Goal: Use online tool/utility

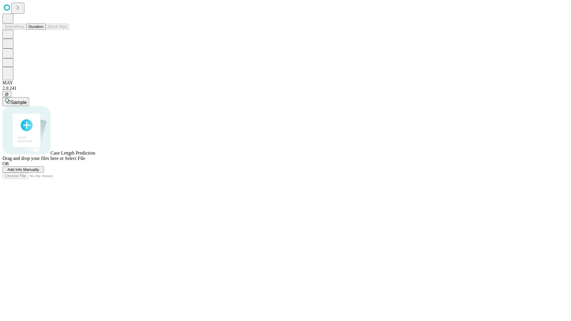
click at [43, 30] on button "Duration" at bounding box center [36, 27] width 20 height 6
click at [27, 100] on span "Sample" at bounding box center [19, 102] width 16 height 5
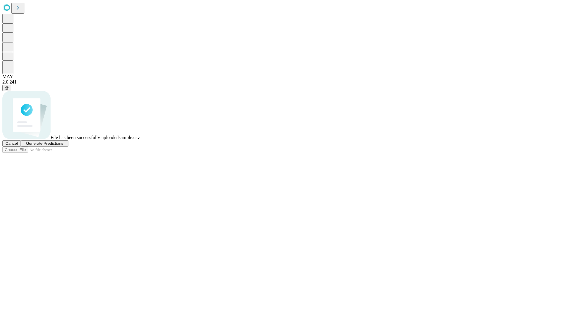
click at [63, 146] on span "Generate Predictions" at bounding box center [44, 143] width 37 height 4
